Goal: Navigation & Orientation: Go to known website

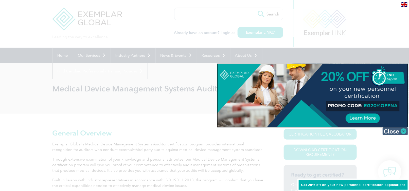
click at [403, 133] on img at bounding box center [394, 131] width 25 height 8
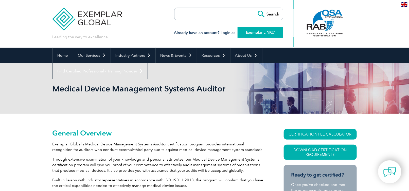
click at [261, 32] on link "Exemplar LINK" at bounding box center [260, 32] width 46 height 11
